Goal: Feedback & Contribution: Submit feedback/report problem

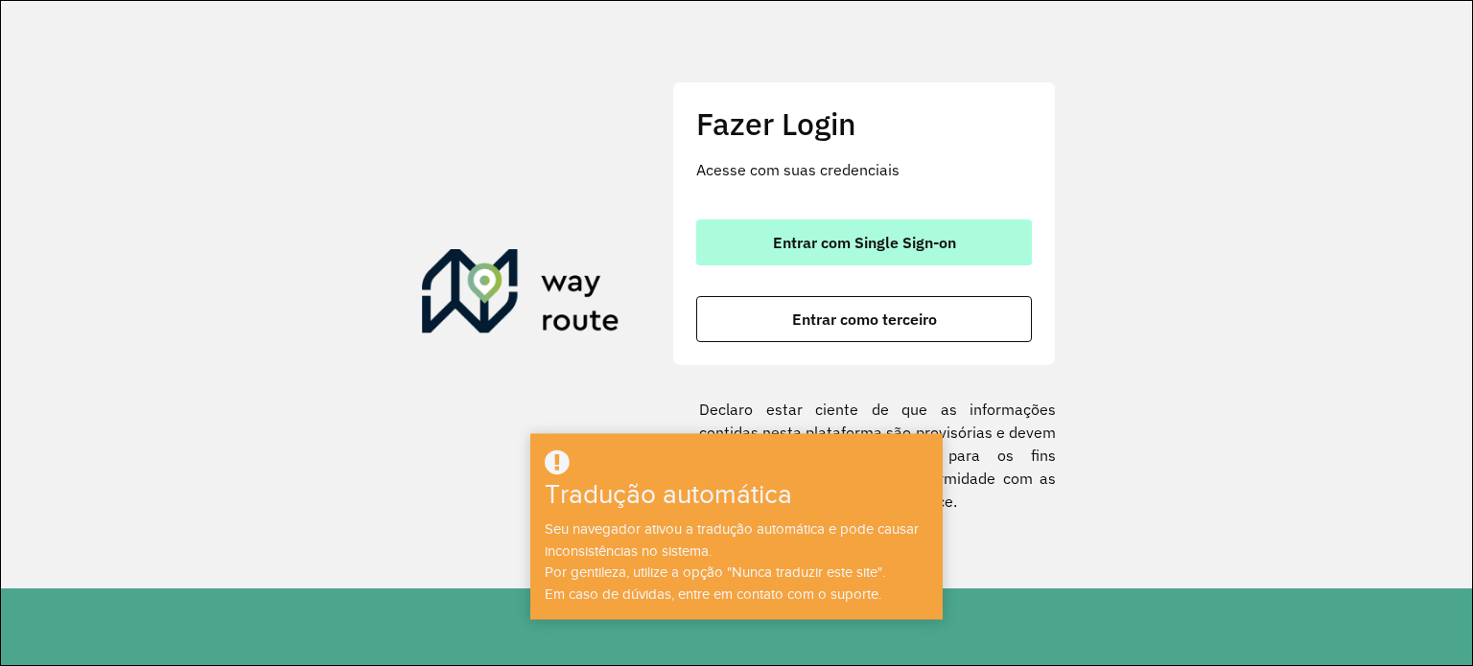
click at [910, 245] on font "Entrar com Single Sign-on" at bounding box center [864, 242] width 183 height 19
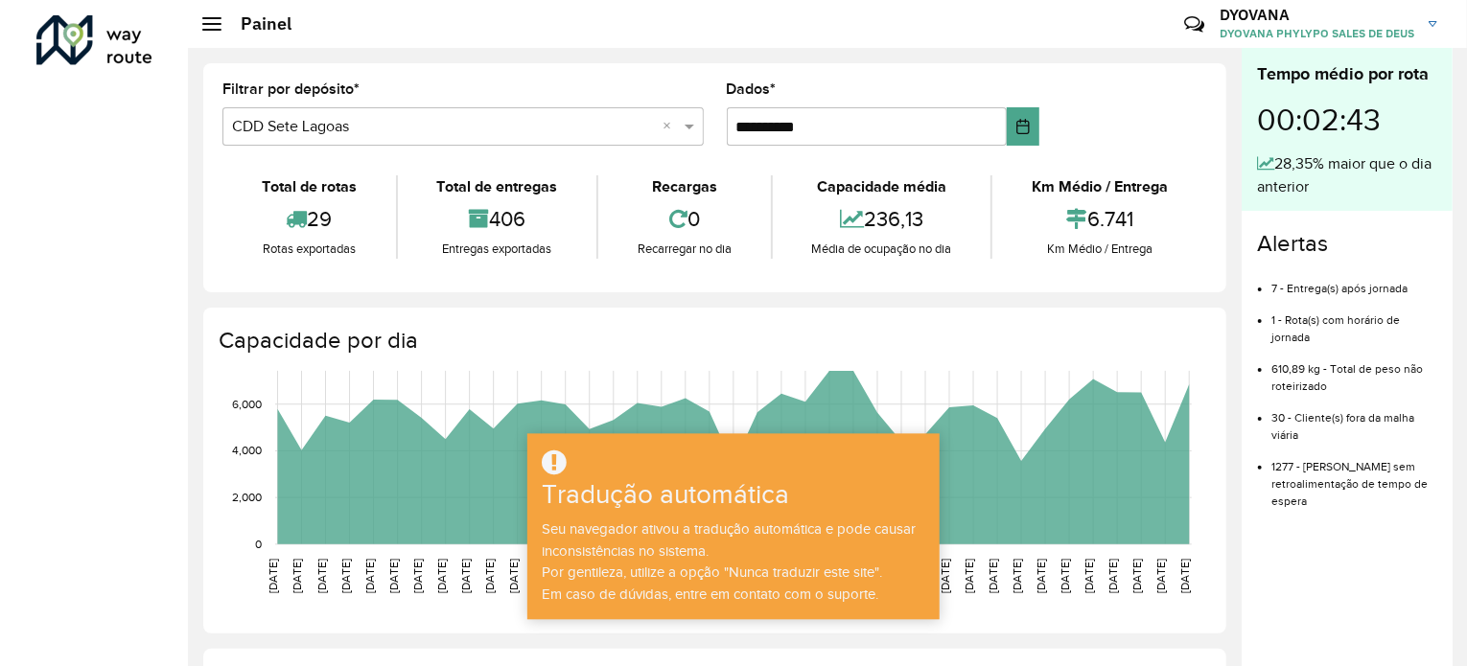
click at [221, 37] on hb-header "Painel Críticas? Dúvidas? Elógios? Sugestões? Entre em contato conosco! [PERSON…" at bounding box center [827, 24] width 1279 height 48
click at [218, 27] on div at bounding box center [211, 23] width 19 height 13
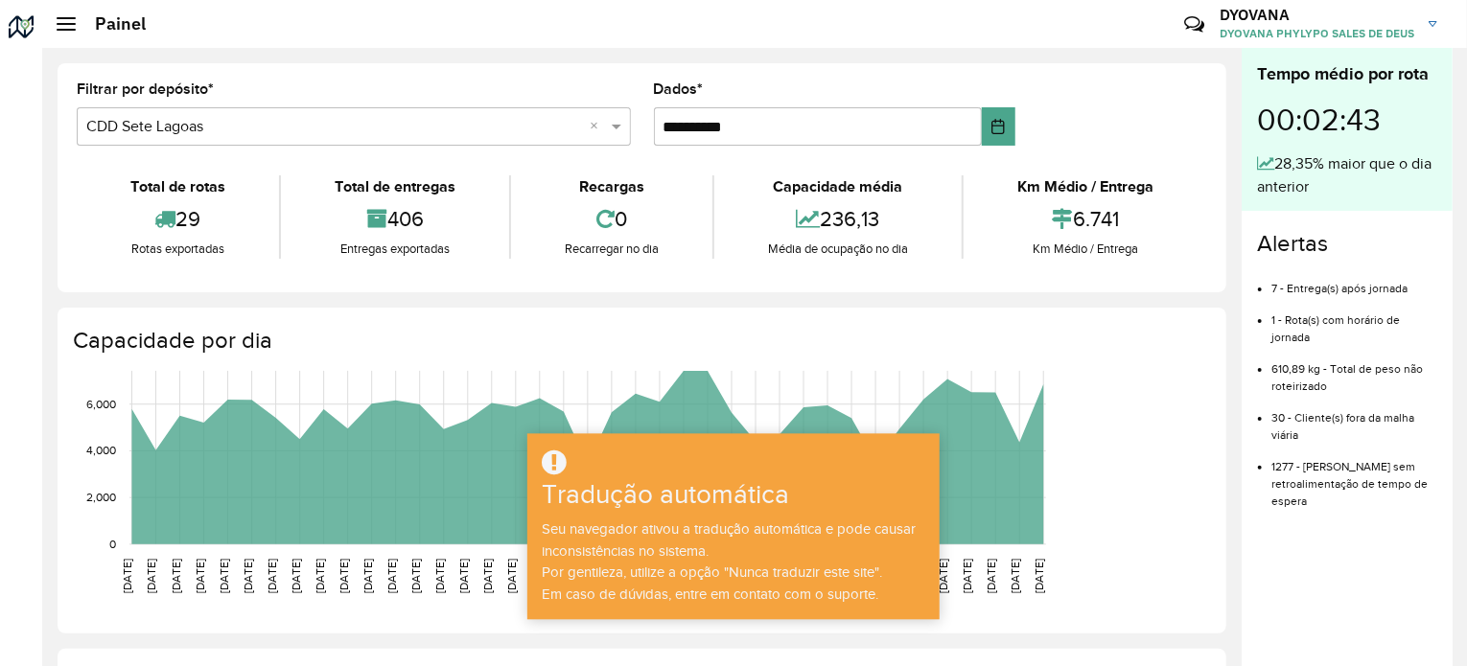
click at [64, 26] on div at bounding box center [66, 23] width 19 height 13
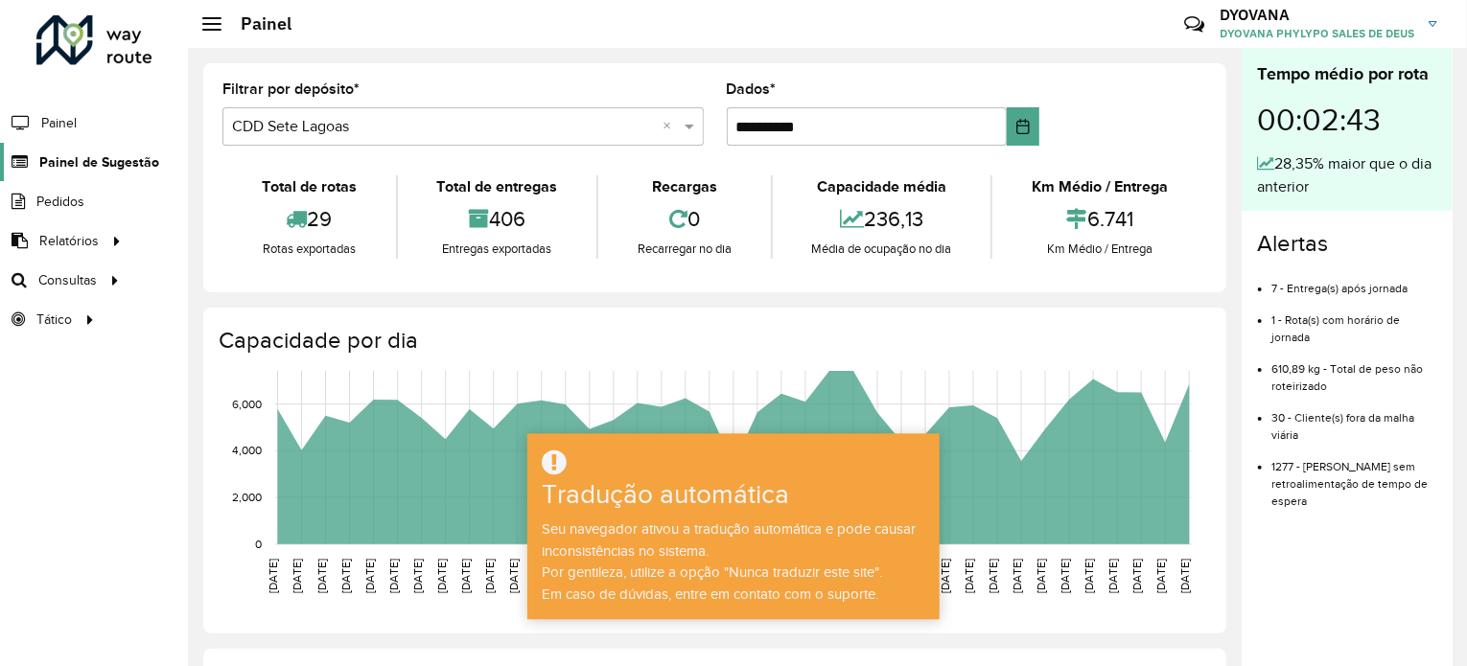
click at [105, 170] on span "Painel de Sugestão" at bounding box center [99, 162] width 120 height 20
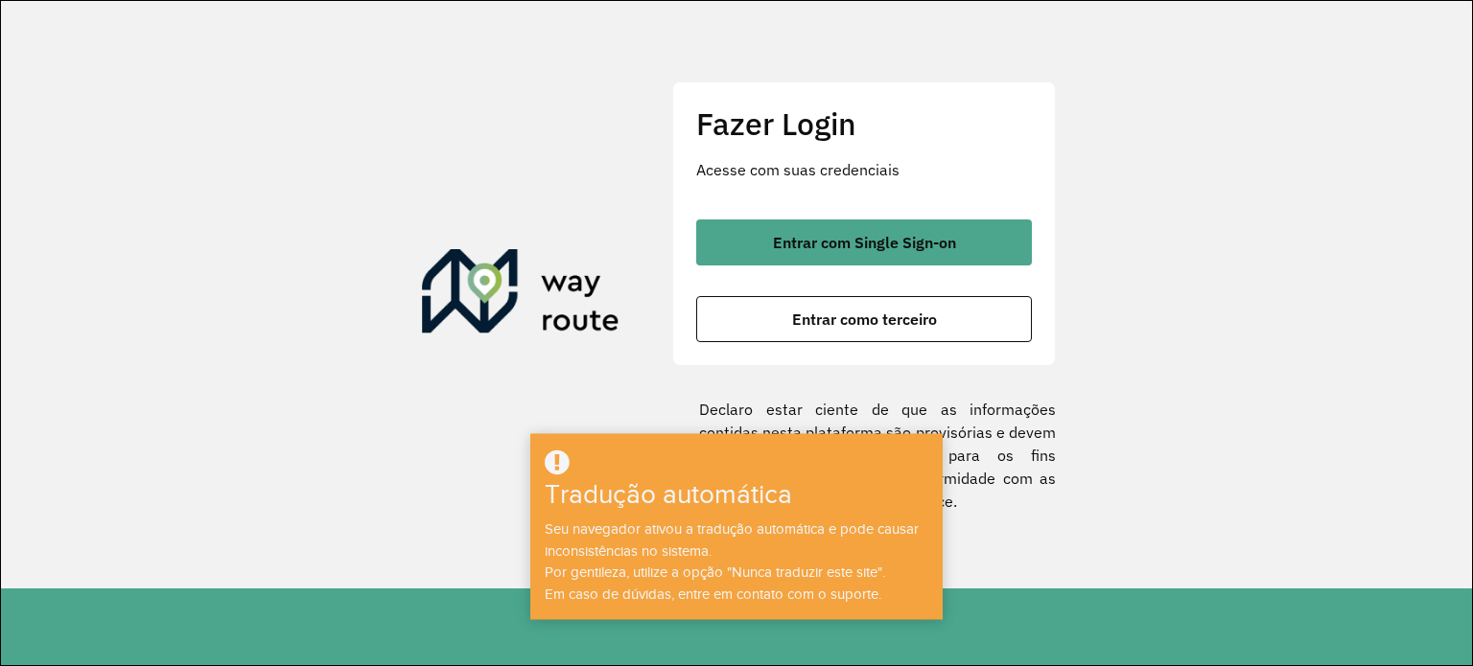
click at [852, 269] on div "Entrar com Single Sign-on Entrar como terceiro" at bounding box center [864, 281] width 336 height 123
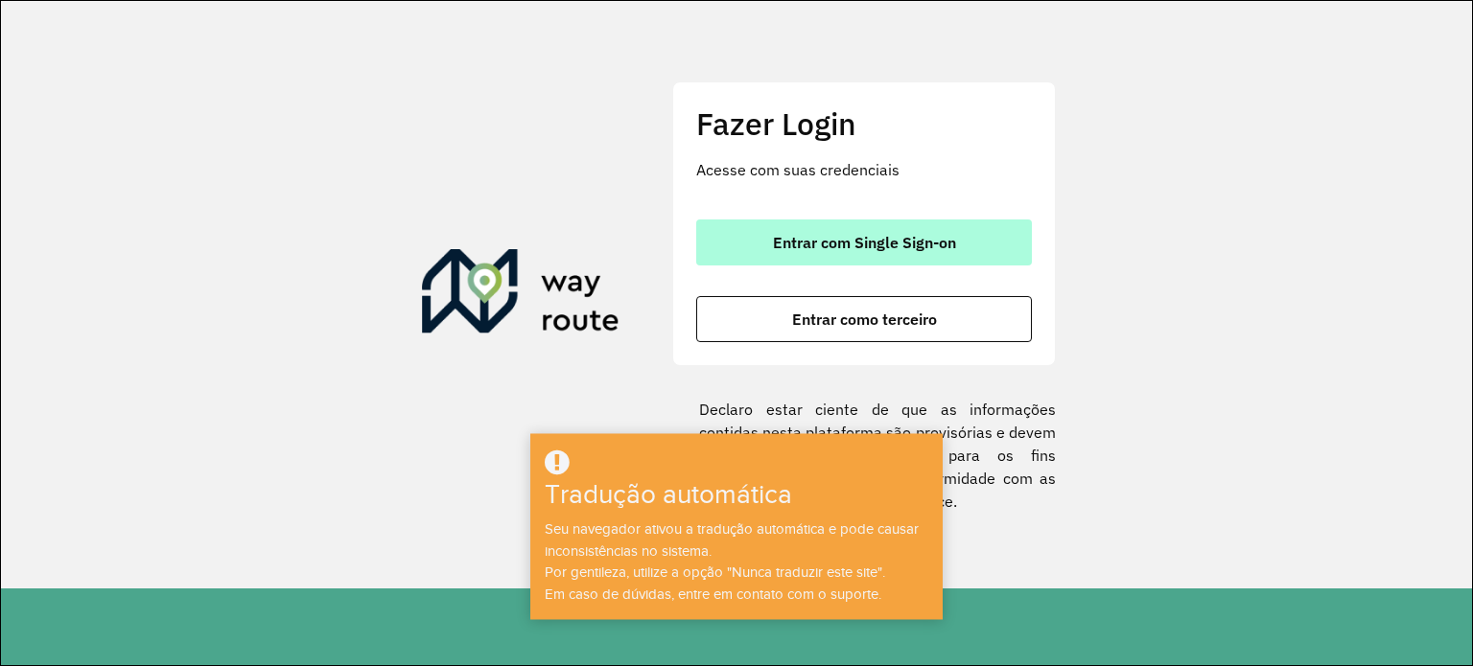
click at [852, 256] on button "Entrar com Single Sign-on" at bounding box center [864, 243] width 336 height 46
click at [894, 239] on font "Entrar com Single Sign-on" at bounding box center [864, 242] width 183 height 19
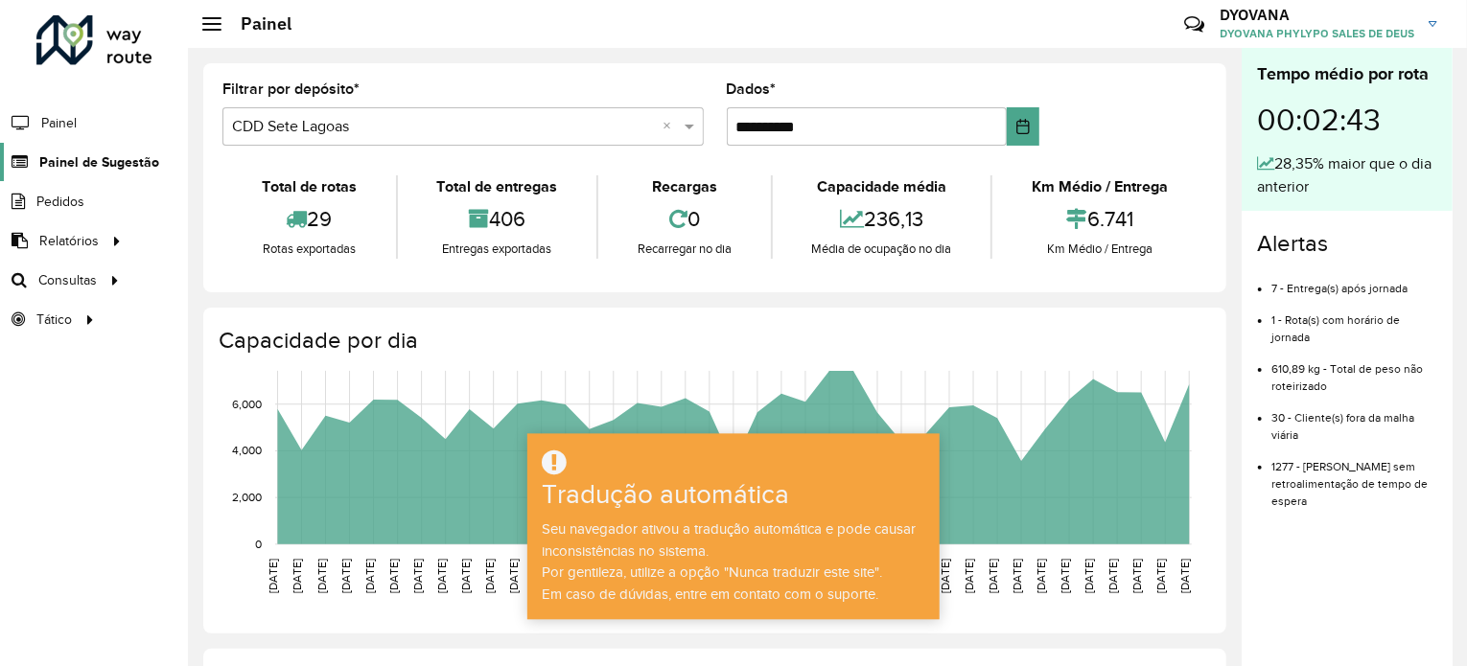
click at [109, 154] on font "Painel de Sugestão" at bounding box center [99, 161] width 120 height 15
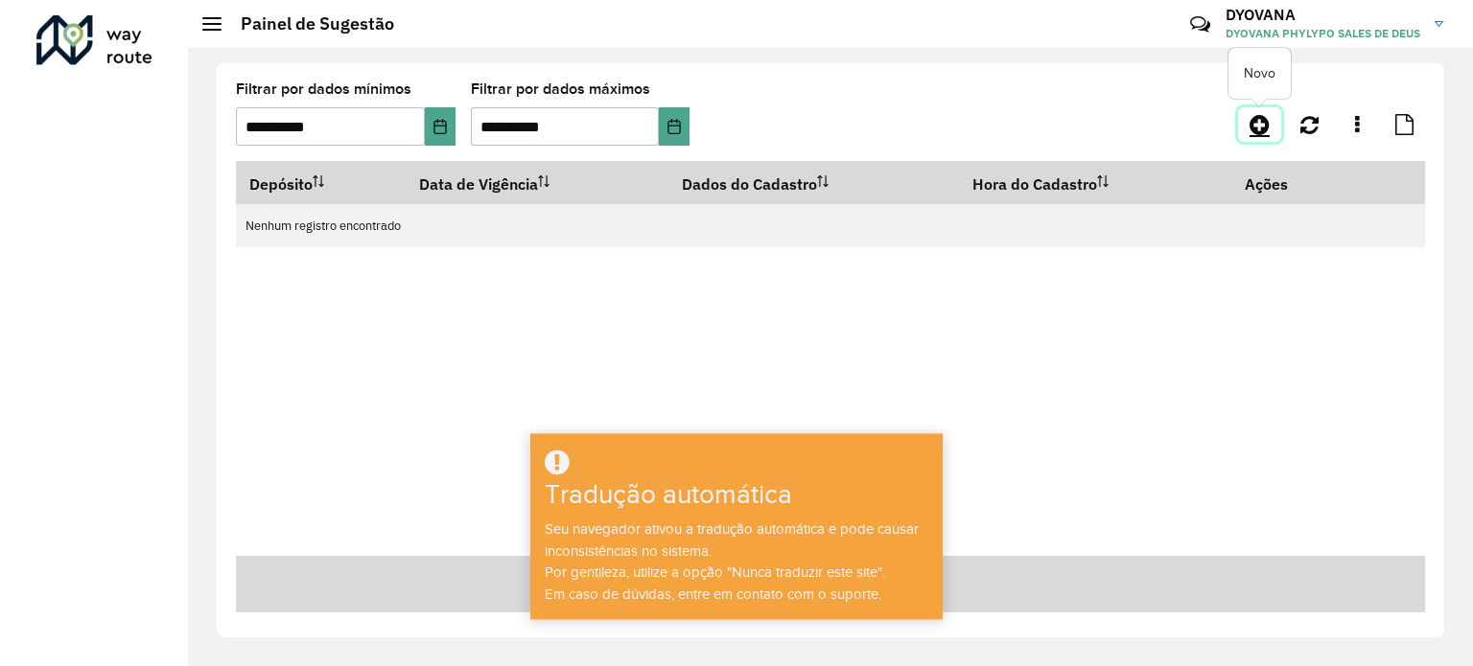
click at [1270, 126] on link at bounding box center [1259, 124] width 43 height 35
